Goal: Navigation & Orientation: Find specific page/section

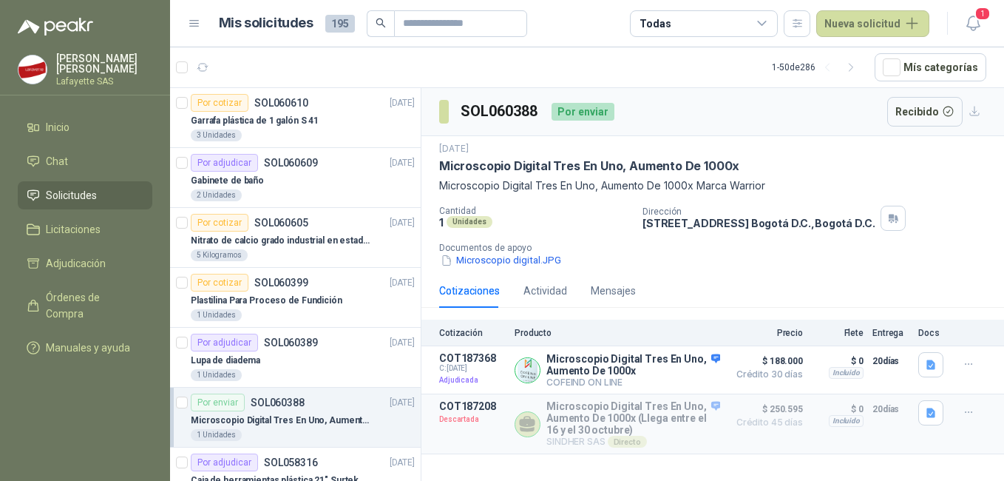
scroll to position [148, 0]
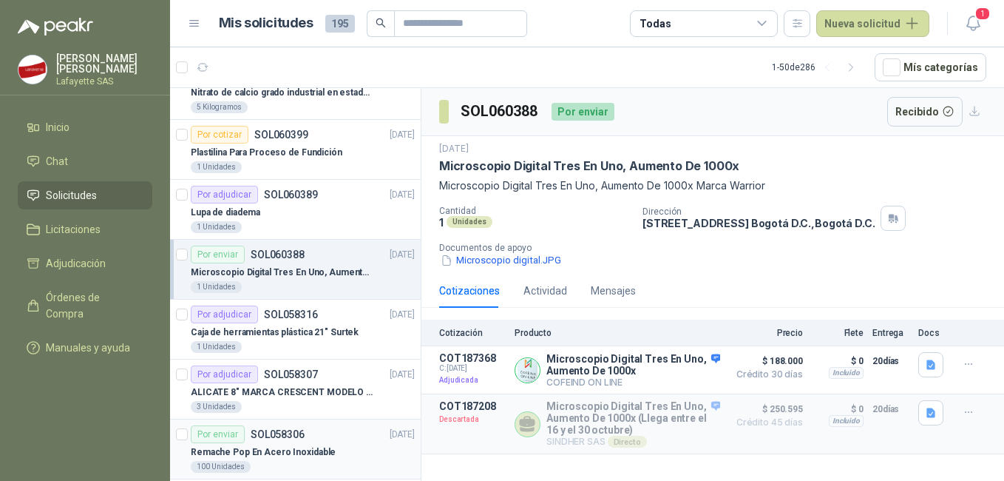
click at [299, 446] on p "Remache Pop En Acero Inoxidable" at bounding box center [263, 452] width 145 height 14
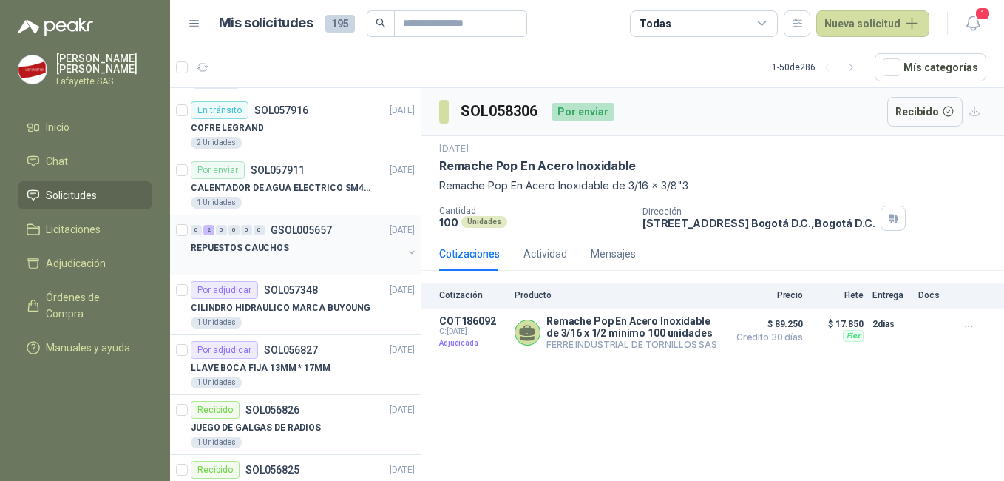
scroll to position [666, 0]
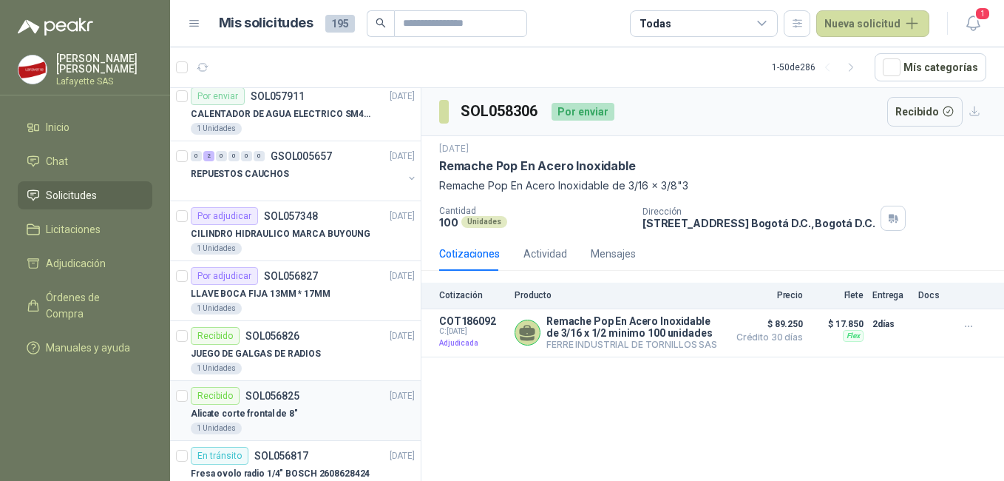
click at [302, 419] on div "Alicate corte frontal de 8"" at bounding box center [303, 413] width 224 height 18
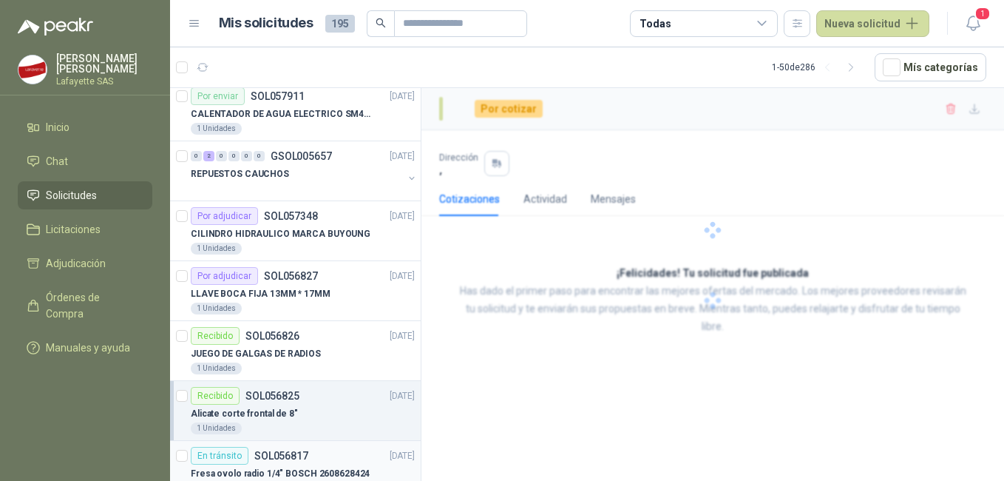
scroll to position [813, 0]
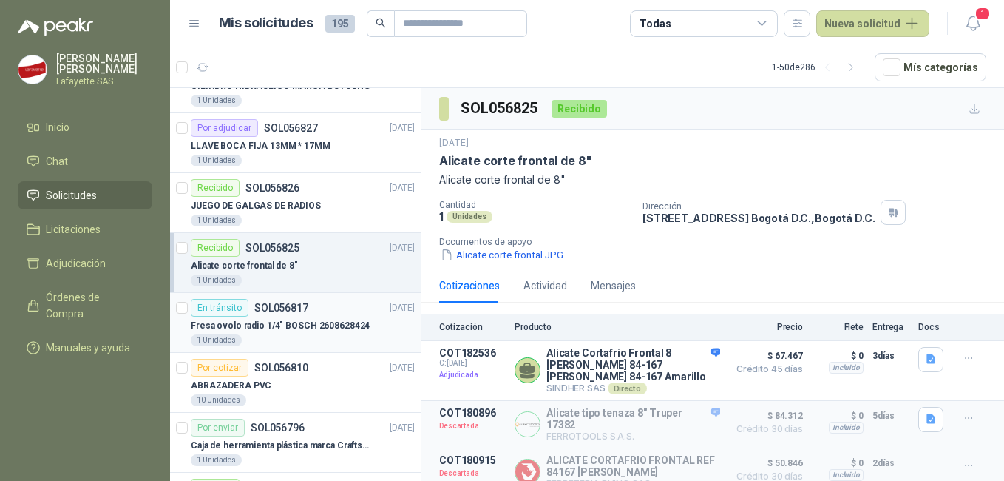
click at [304, 325] on p "Fresa ovolo radio 1/4" BOSCH 2608628424" at bounding box center [280, 326] width 179 height 14
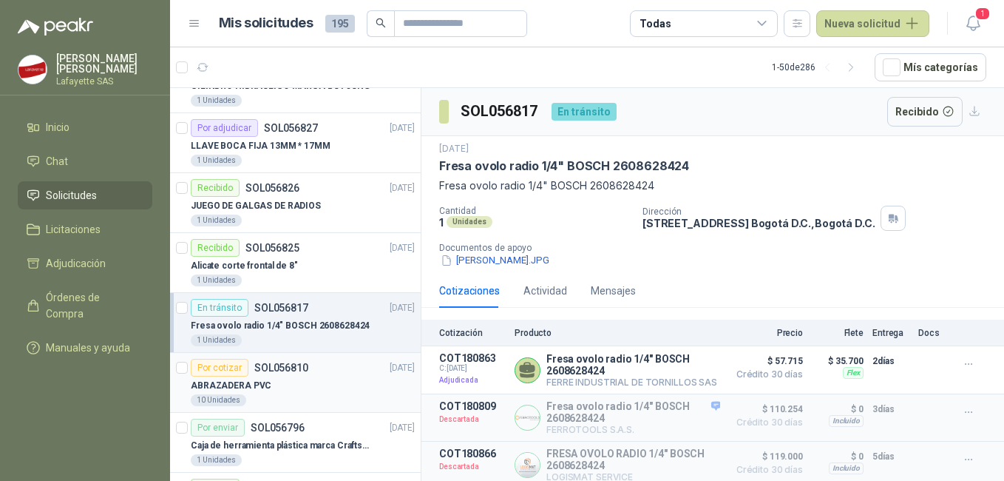
click at [309, 387] on div "ABRAZADERA PVC" at bounding box center [303, 385] width 224 height 18
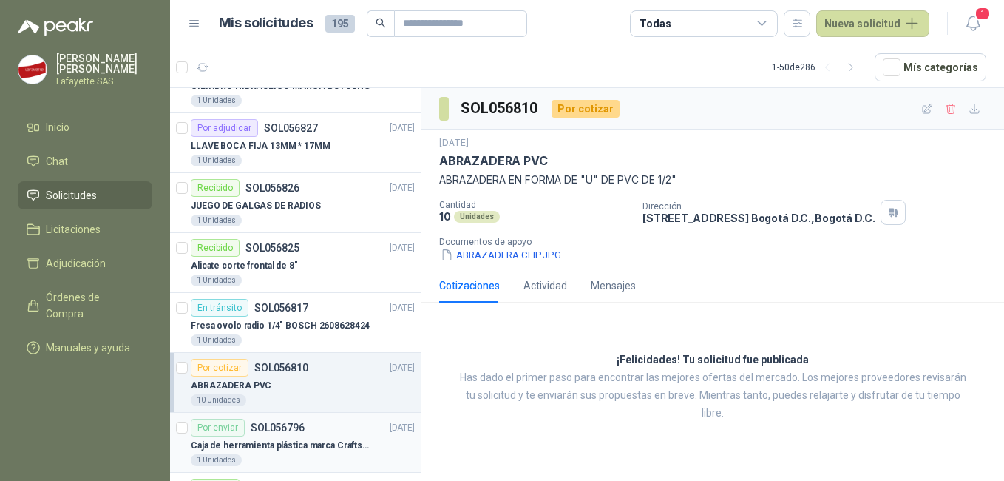
click at [315, 439] on p "Caja de herramienta plástica marca Craftsman de 26 pulgadas color rojo y nego" at bounding box center [283, 446] width 184 height 14
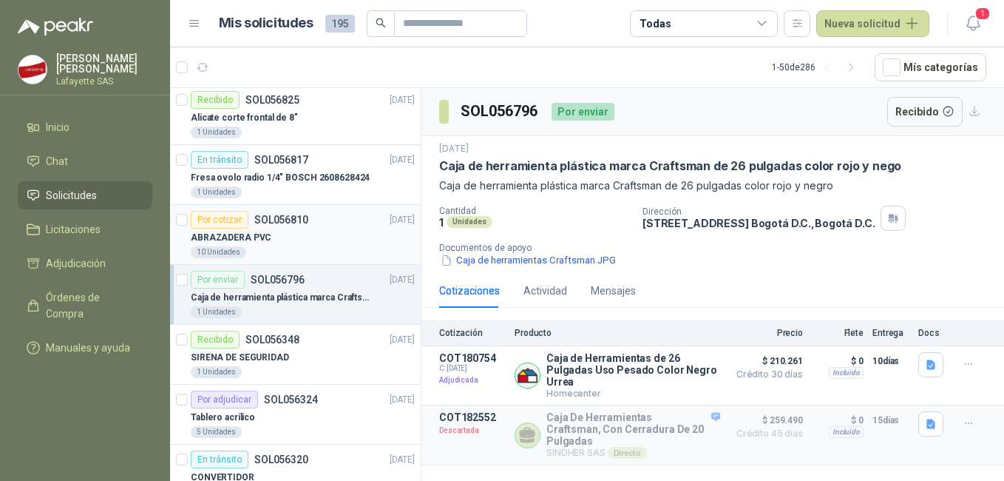
scroll to position [1035, 0]
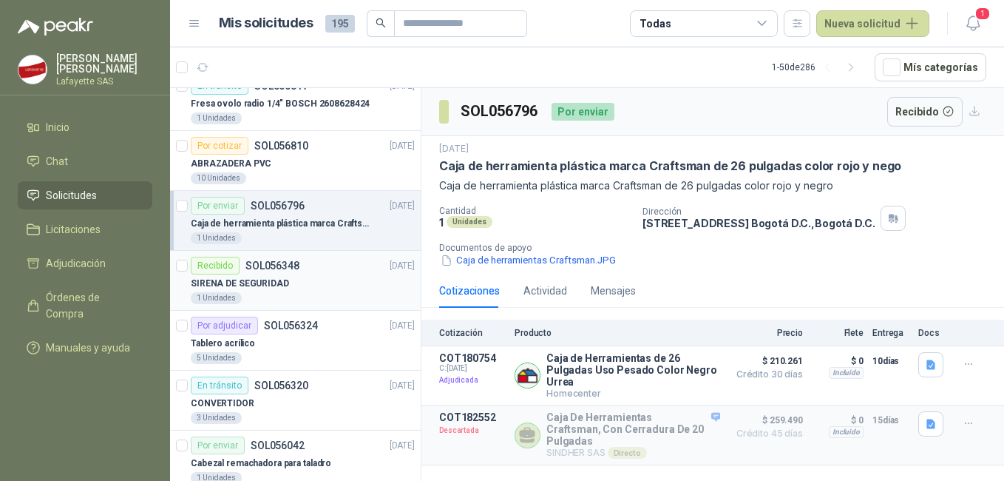
click at [298, 296] on div "1 Unidades" at bounding box center [303, 298] width 224 height 12
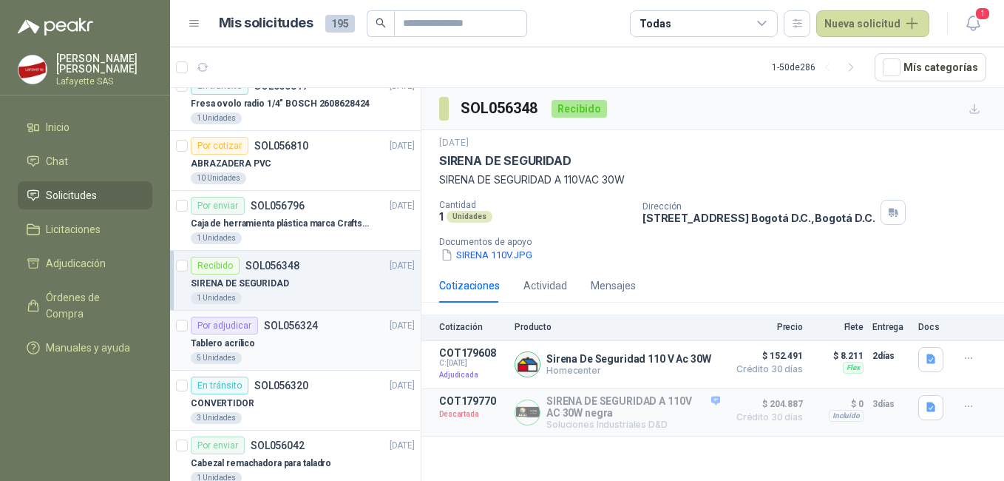
click at [302, 359] on div "5 Unidades" at bounding box center [303, 358] width 224 height 12
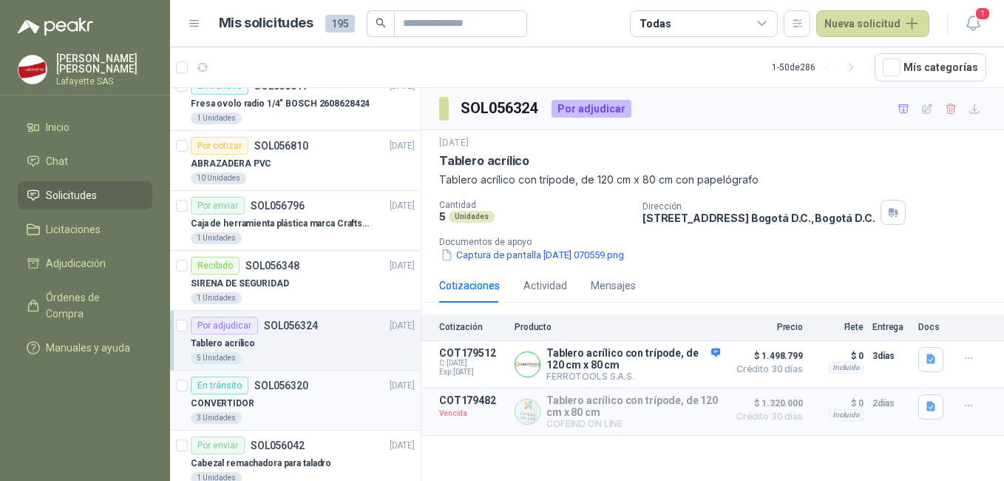
scroll to position [1183, 0]
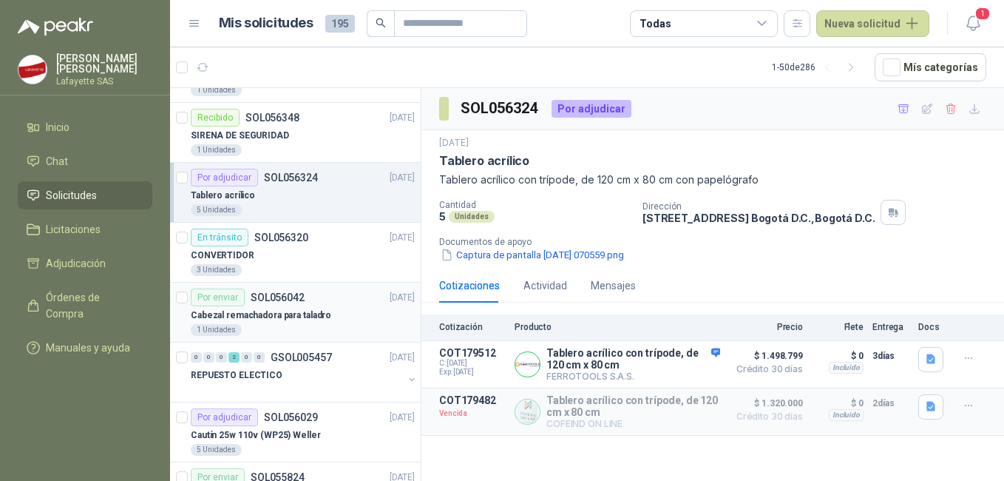
click at [304, 312] on p "Cabezal remachadora para taladro" at bounding box center [261, 315] width 140 height 14
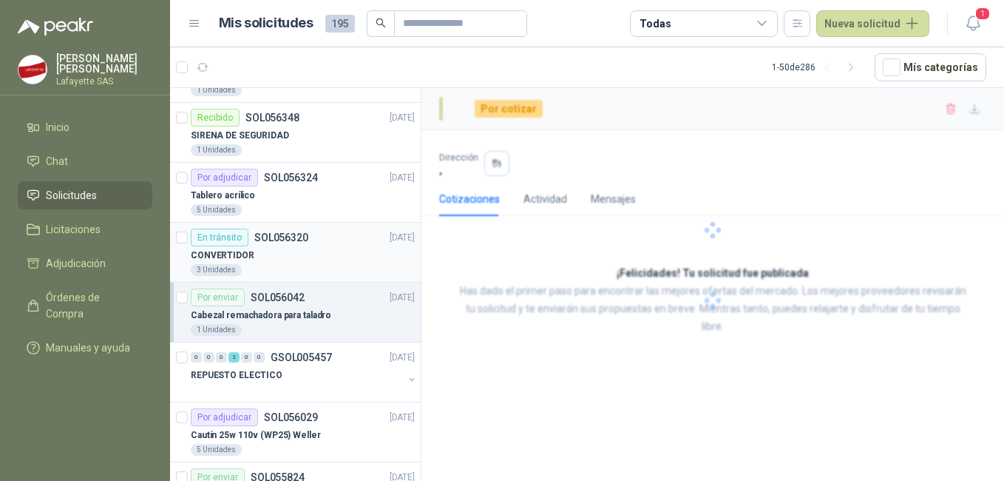
click at [301, 261] on div "CONVERTIDOR" at bounding box center [303, 255] width 224 height 18
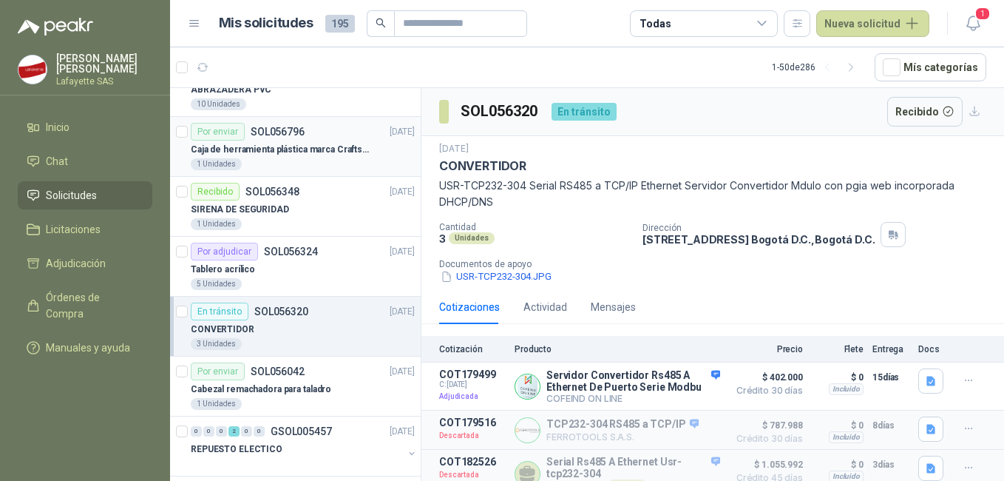
scroll to position [961, 0]
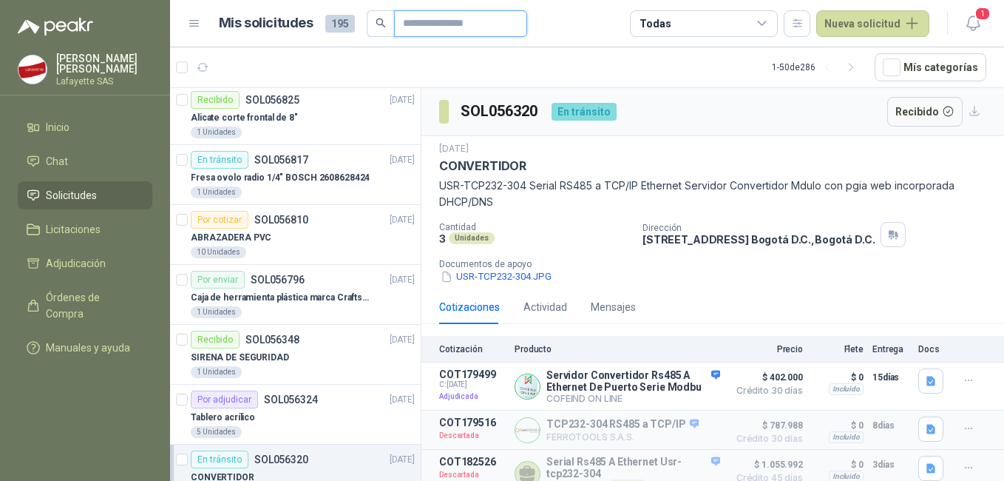
click at [452, 21] on input "text" at bounding box center [455, 23] width 104 height 25
paste input "******"
type input "******"
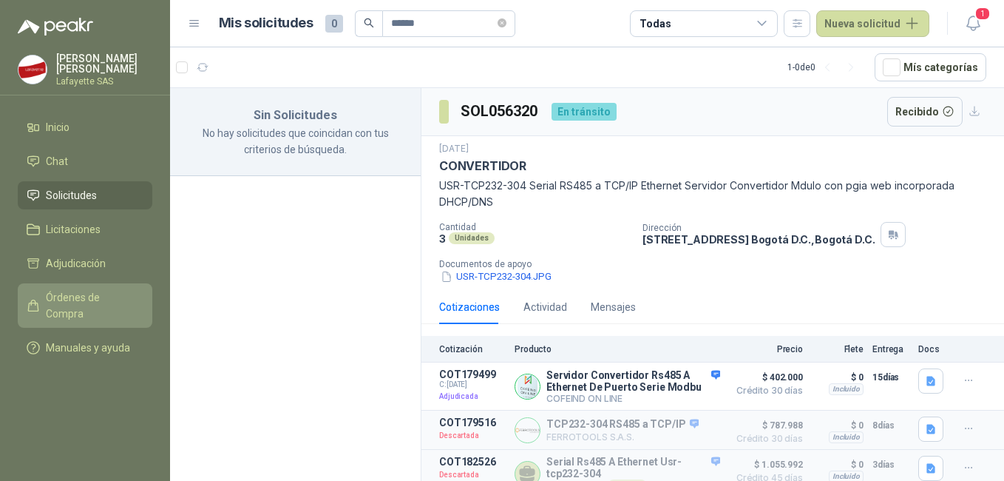
click at [75, 289] on span "Órdenes de Compra" at bounding box center [92, 305] width 92 height 33
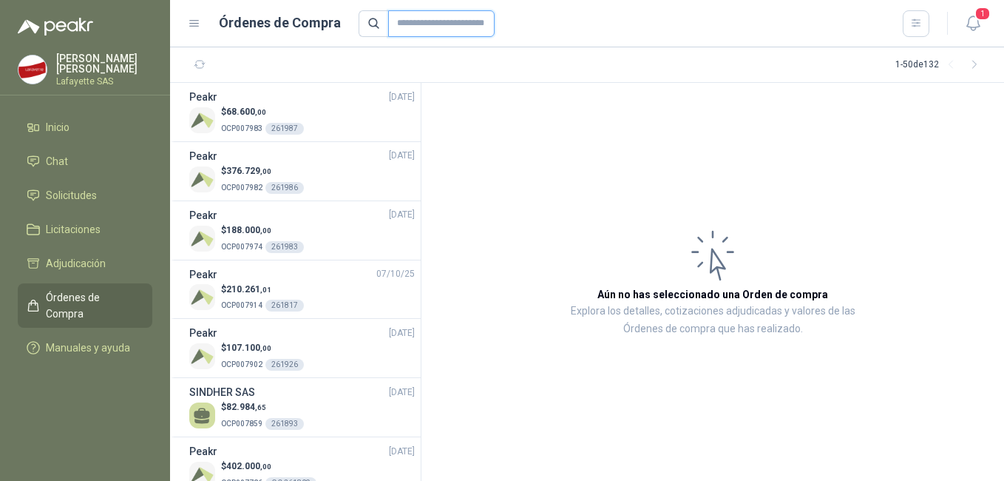
click at [399, 21] on input "text" at bounding box center [441, 23] width 106 height 27
paste input "******"
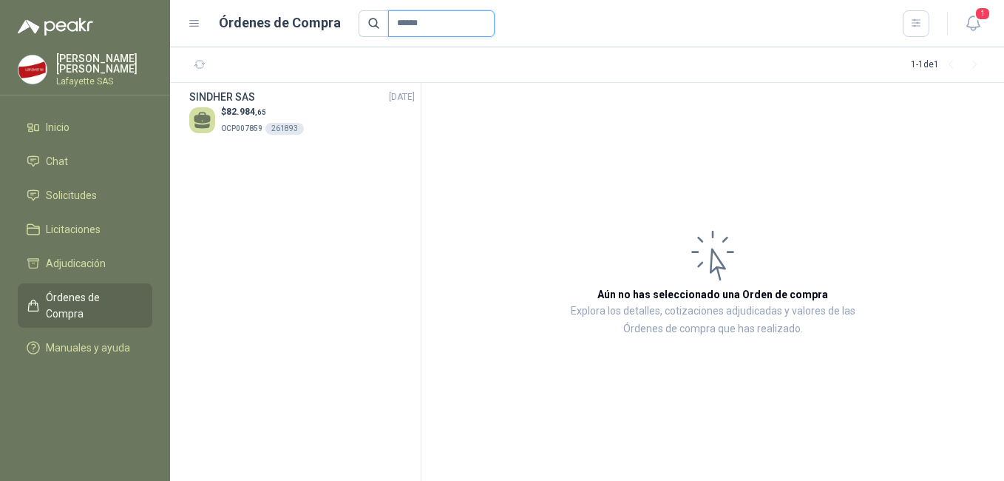
type input "******"
click at [341, 118] on div "$ 82.984 ,65 OCP007859 261893" at bounding box center [302, 120] width 226 height 30
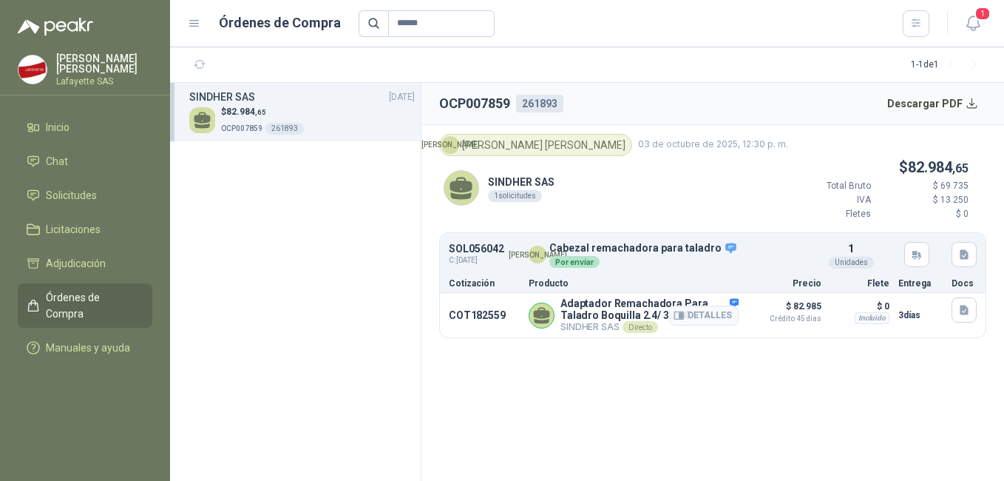
click at [643, 325] on div "Directo" at bounding box center [640, 327] width 35 height 12
click at [56, 151] on link "Chat" at bounding box center [85, 161] width 135 height 28
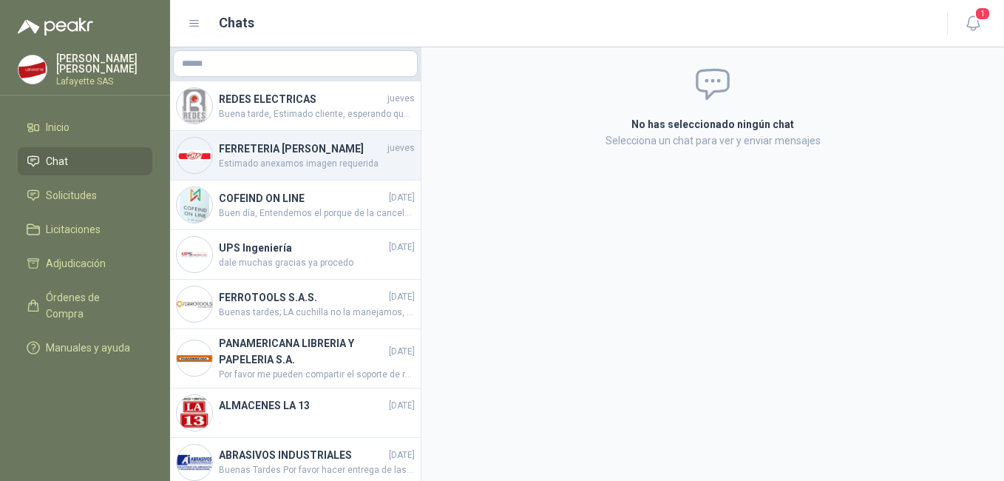
click at [308, 157] on h4 "FERRETERIA [PERSON_NAME]" at bounding box center [302, 148] width 166 height 16
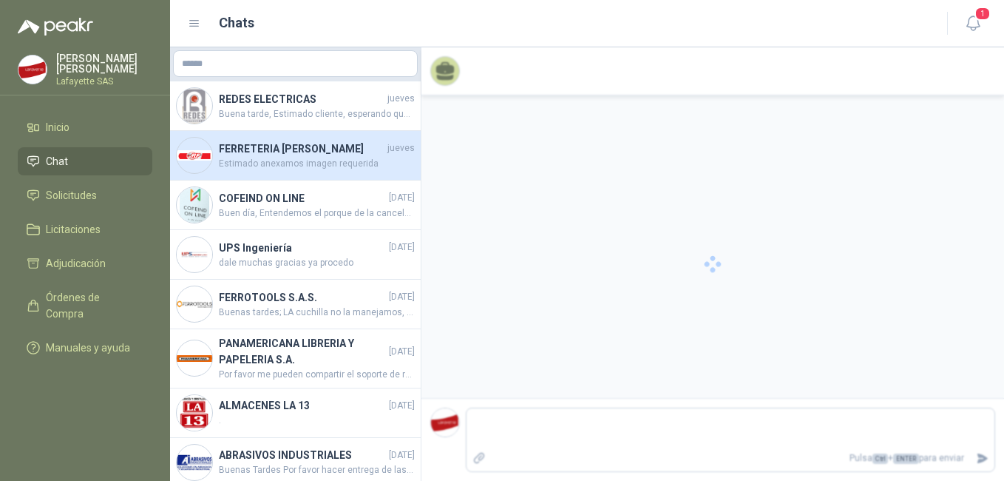
scroll to position [171, 0]
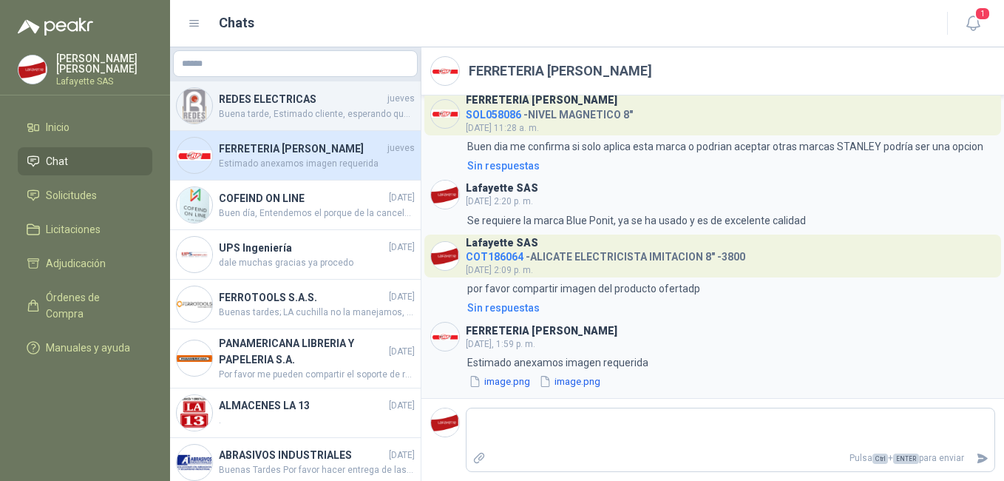
click at [270, 121] on span "Buena tarde, Estimado cliente, esperando que se encuentre bien, informo que las…" at bounding box center [317, 114] width 196 height 14
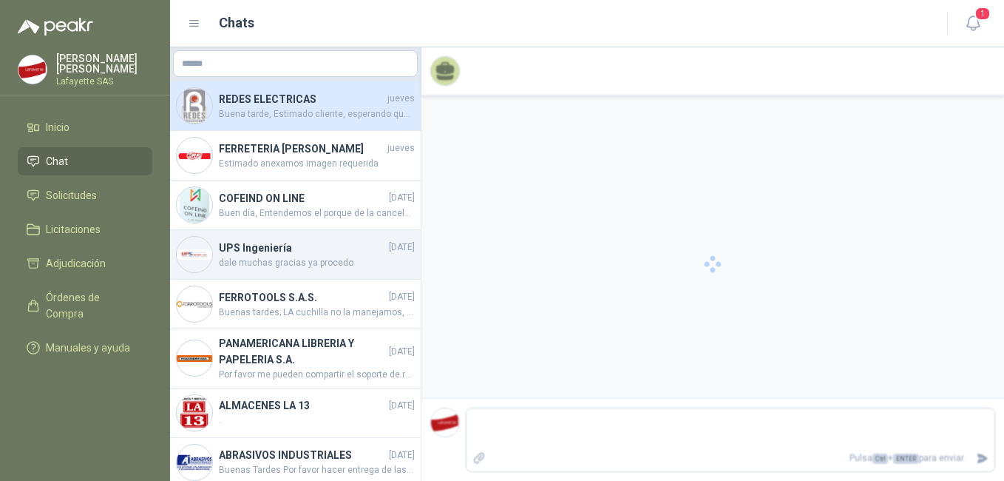
scroll to position [448, 0]
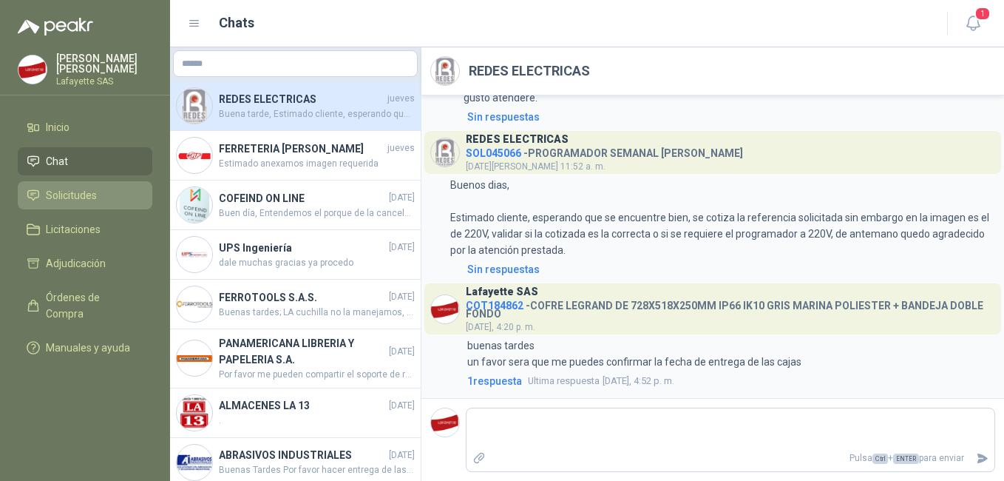
click at [78, 187] on span "Solicitudes" at bounding box center [71, 195] width 51 height 16
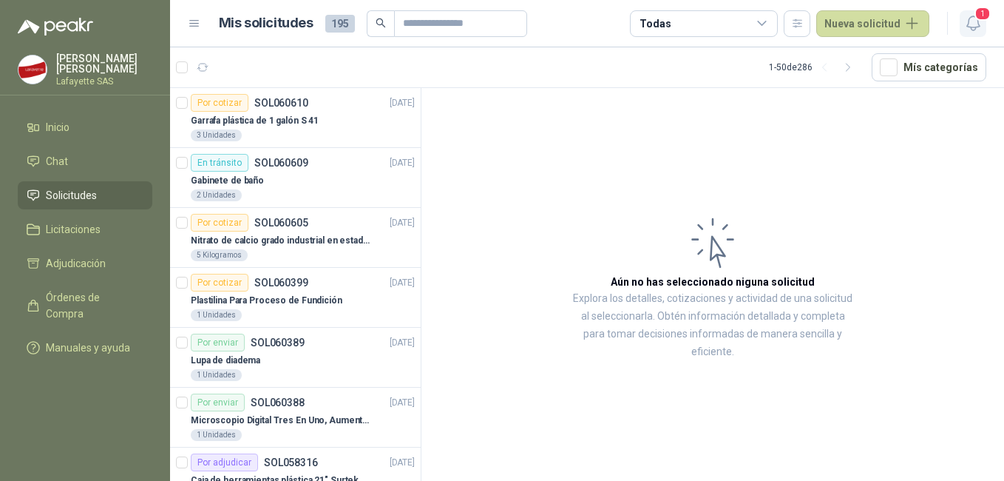
click at [978, 26] on icon "button" at bounding box center [973, 23] width 18 height 18
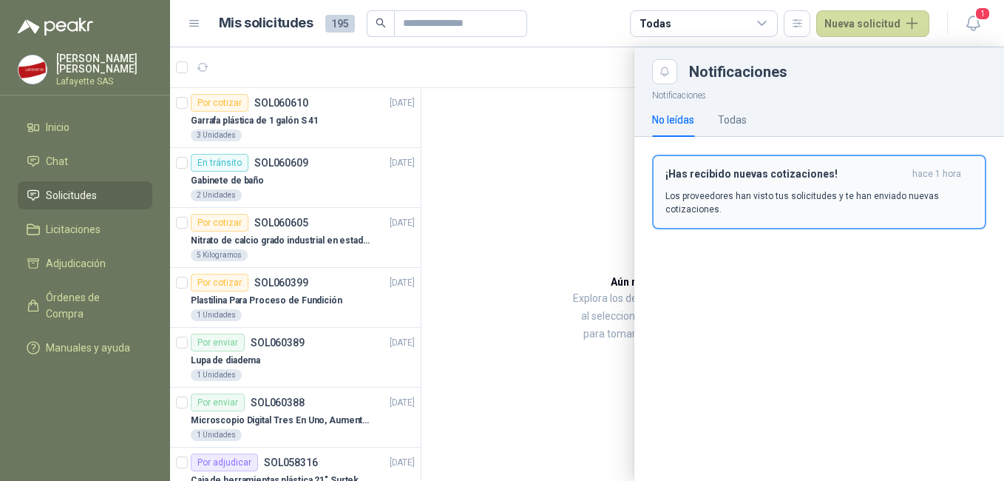
click at [817, 211] on p "Los proveedores han visto tus solicitudes y te han enviado nuevas cotizaciones." at bounding box center [820, 202] width 308 height 27
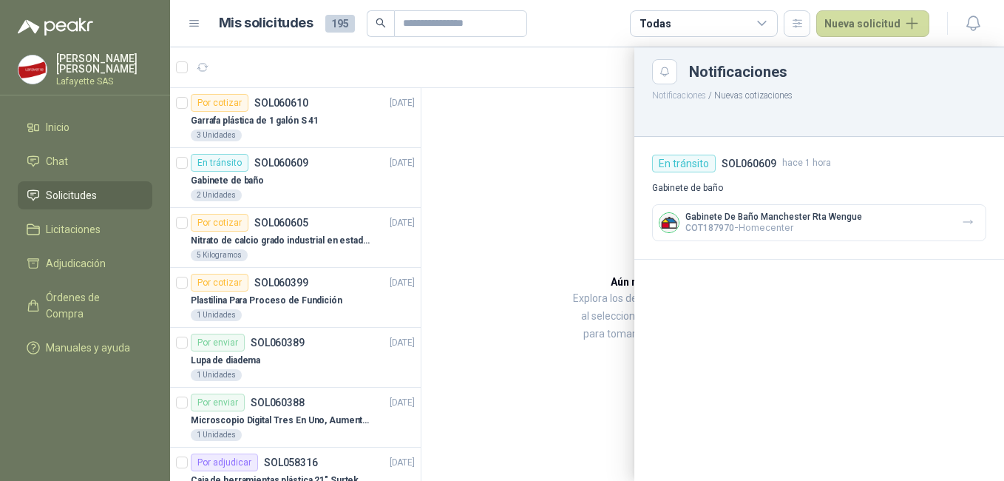
click at [757, 220] on p "Gabinete De Baño Manchester Rta Wengue" at bounding box center [773, 216] width 177 height 10
click at [316, 166] on div at bounding box center [587, 263] width 834 height 433
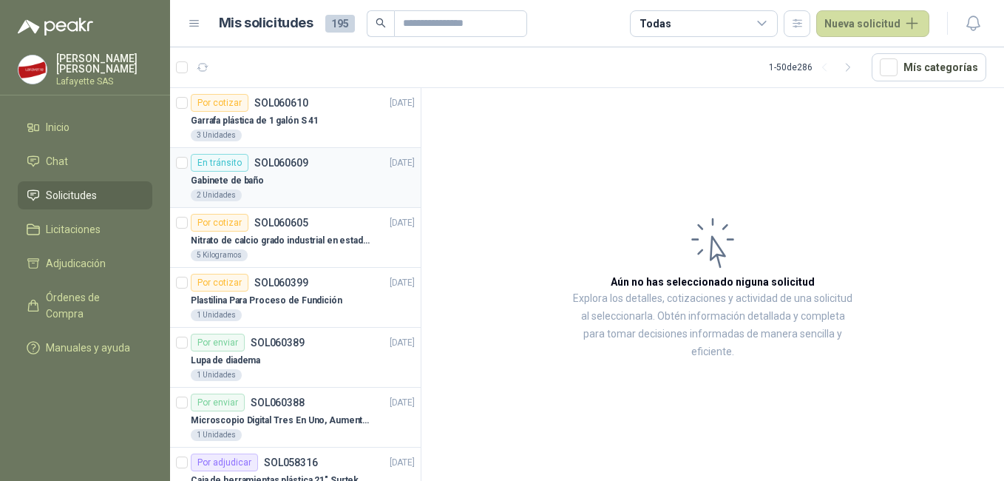
click at [310, 169] on div "En tránsito SOL060609 09/10/25" at bounding box center [303, 163] width 224 height 18
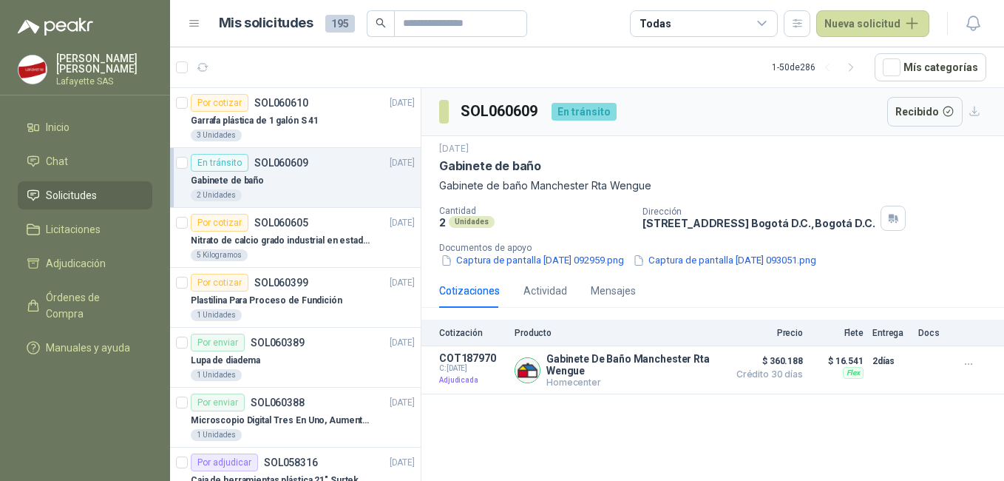
click at [34, 70] on img at bounding box center [32, 69] width 28 height 28
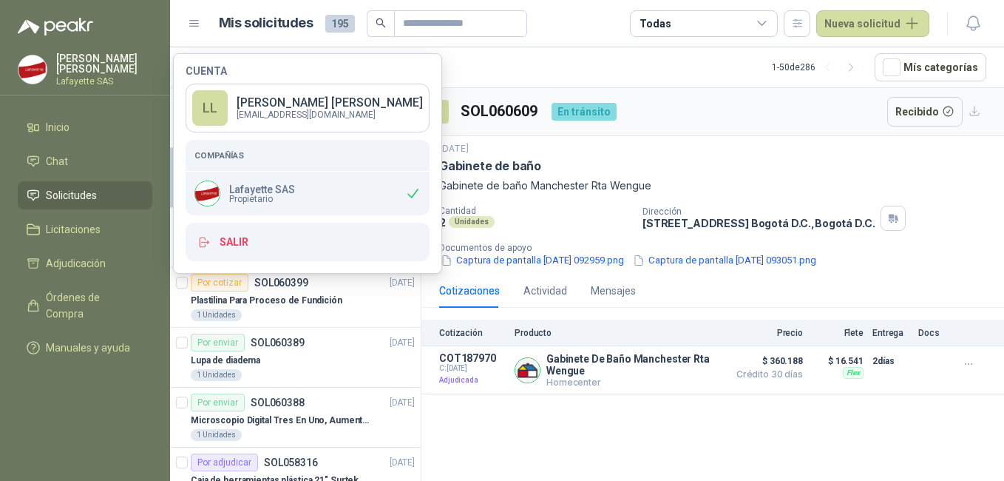
click at [223, 184] on div "Lafayette SAS Propietario" at bounding box center [244, 193] width 101 height 26
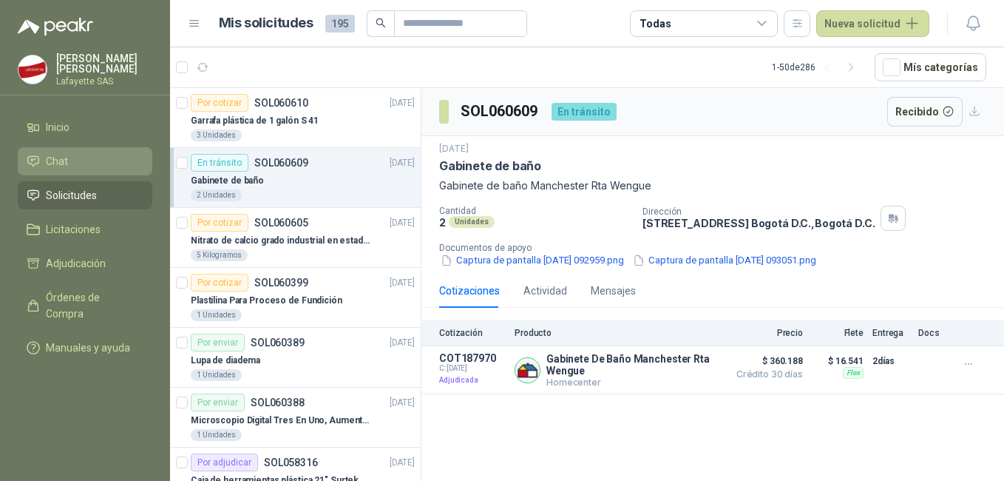
click at [64, 161] on span "Chat" at bounding box center [57, 161] width 22 height 16
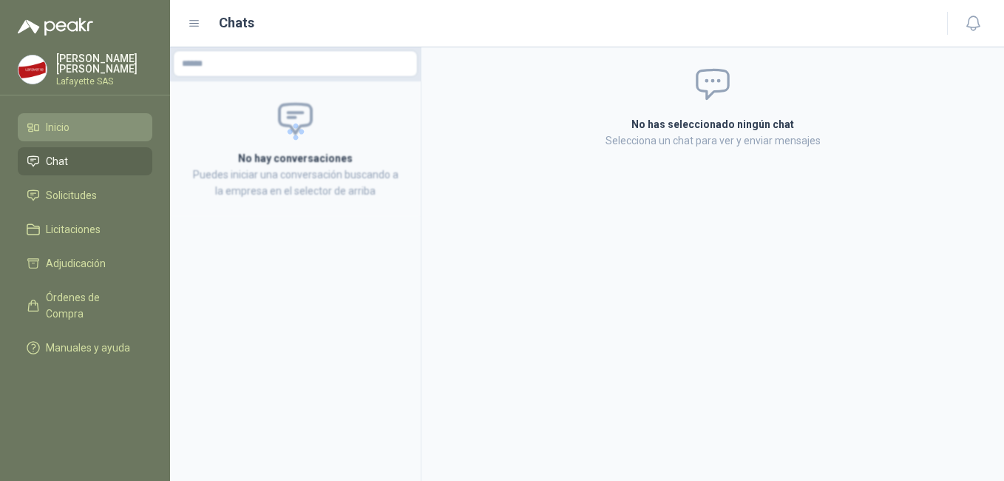
click at [76, 129] on li "Inicio" at bounding box center [85, 127] width 117 height 16
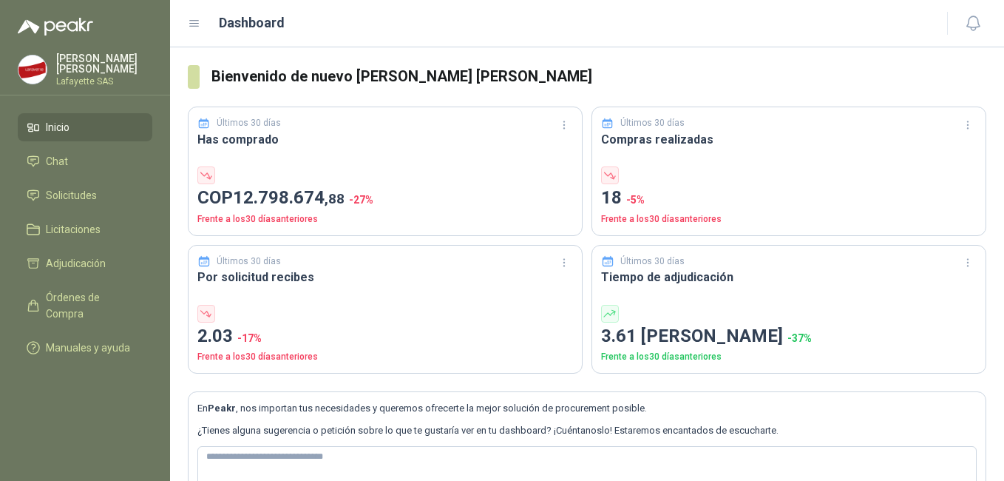
scroll to position [78, 0]
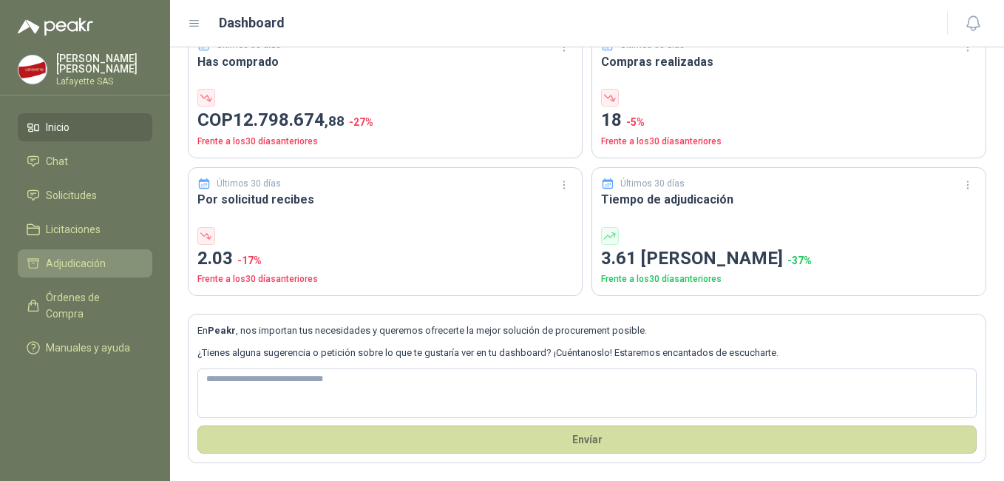
click at [72, 256] on span "Adjudicación" at bounding box center [76, 263] width 60 height 16
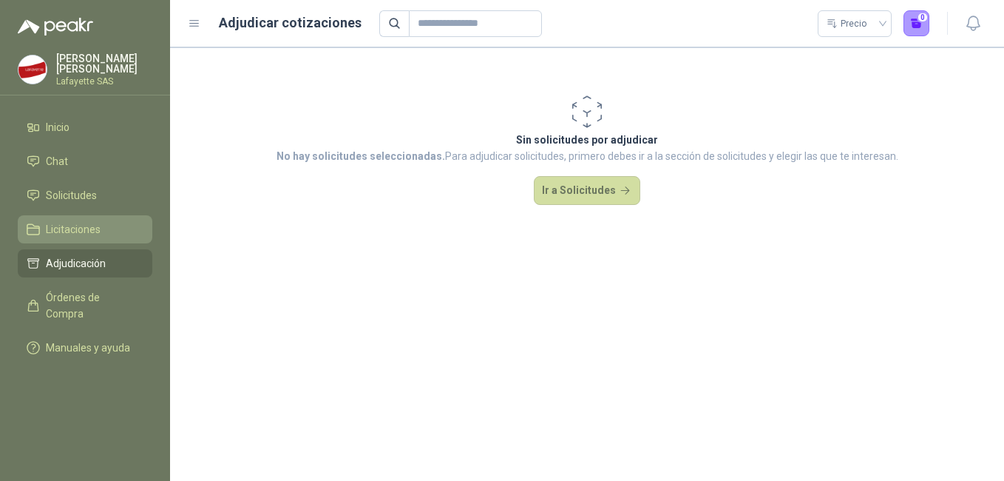
click at [68, 230] on span "Licitaciones" at bounding box center [73, 229] width 55 height 16
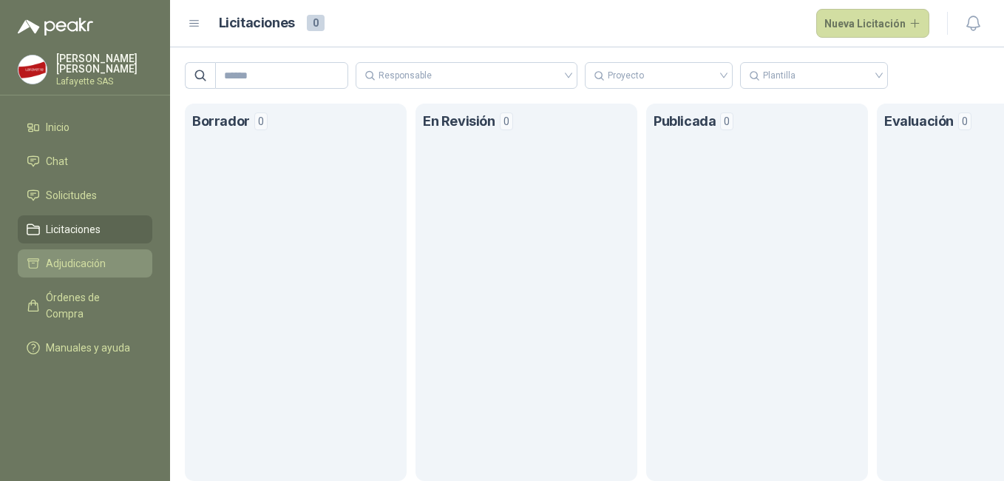
click at [72, 253] on link "Adjudicación" at bounding box center [85, 263] width 135 height 28
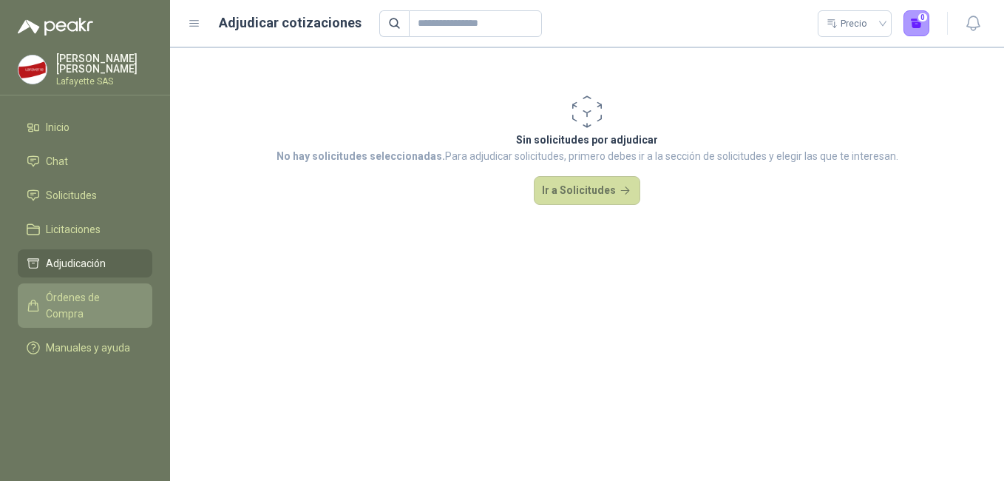
click at [81, 292] on span "Órdenes de Compra" at bounding box center [92, 305] width 92 height 33
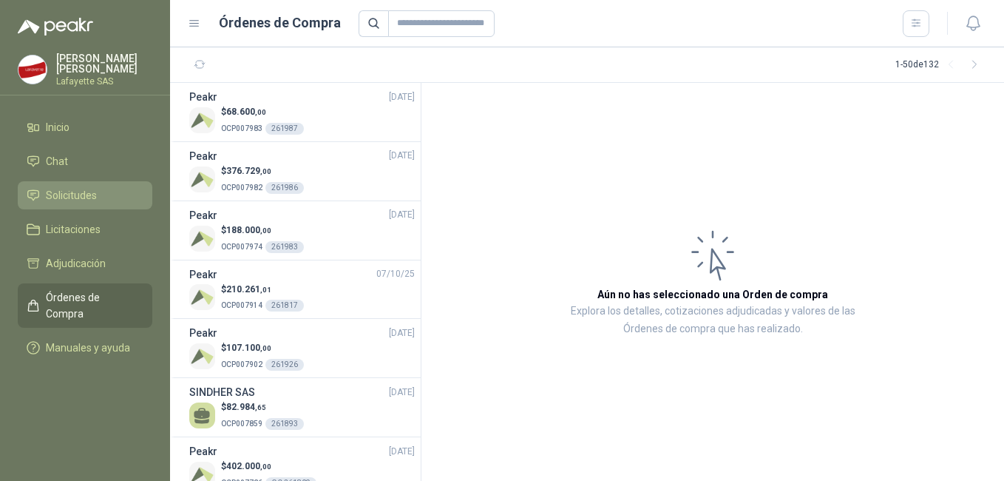
click at [64, 193] on span "Solicitudes" at bounding box center [71, 195] width 51 height 16
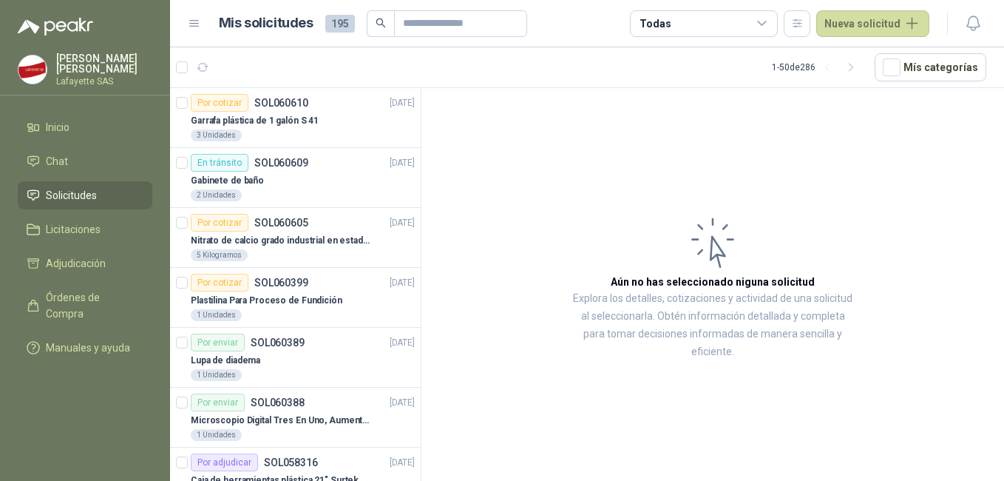
click at [761, 26] on icon at bounding box center [762, 23] width 13 height 13
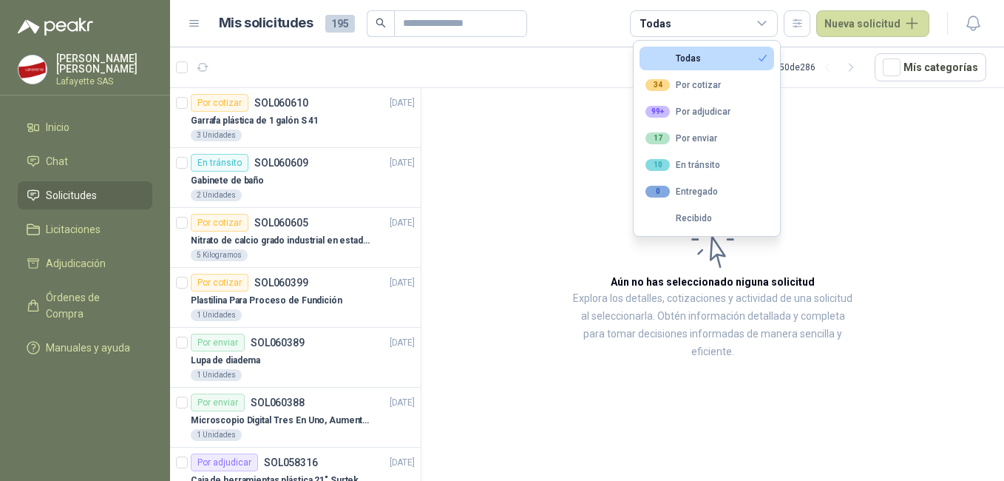
click at [733, 23] on div "Todas" at bounding box center [704, 23] width 148 height 27
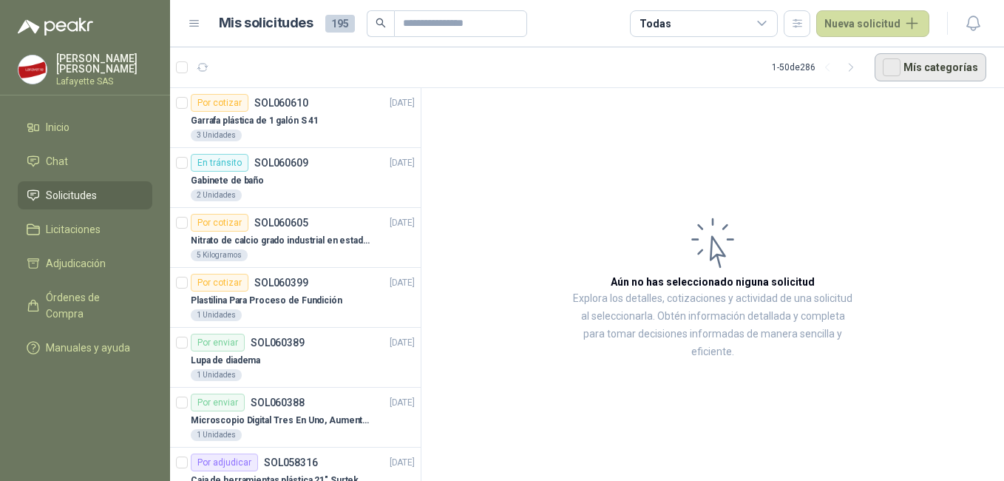
click at [920, 64] on button "Mís categorías" at bounding box center [931, 67] width 112 height 28
